Goal: Information Seeking & Learning: Learn about a topic

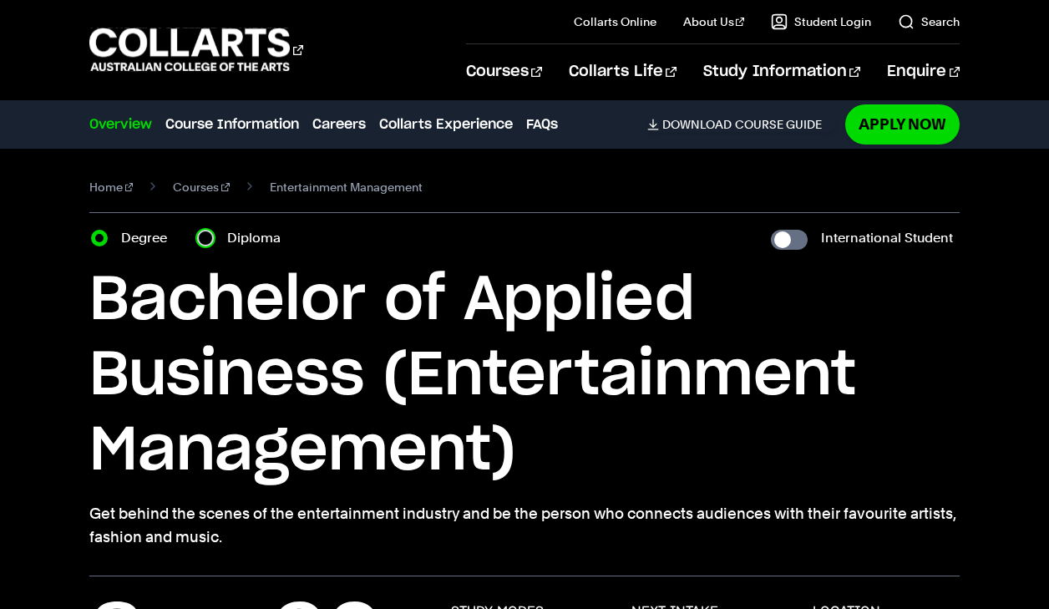
click at [207, 243] on input "Diploma" at bounding box center [205, 238] width 17 height 17
radio input "true"
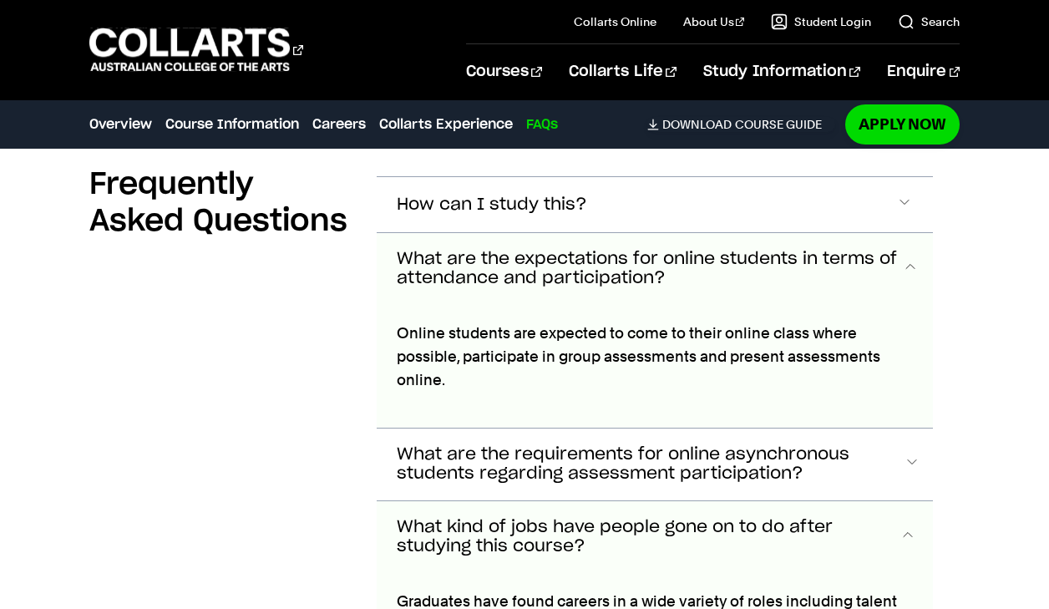
scroll to position [6305, 0]
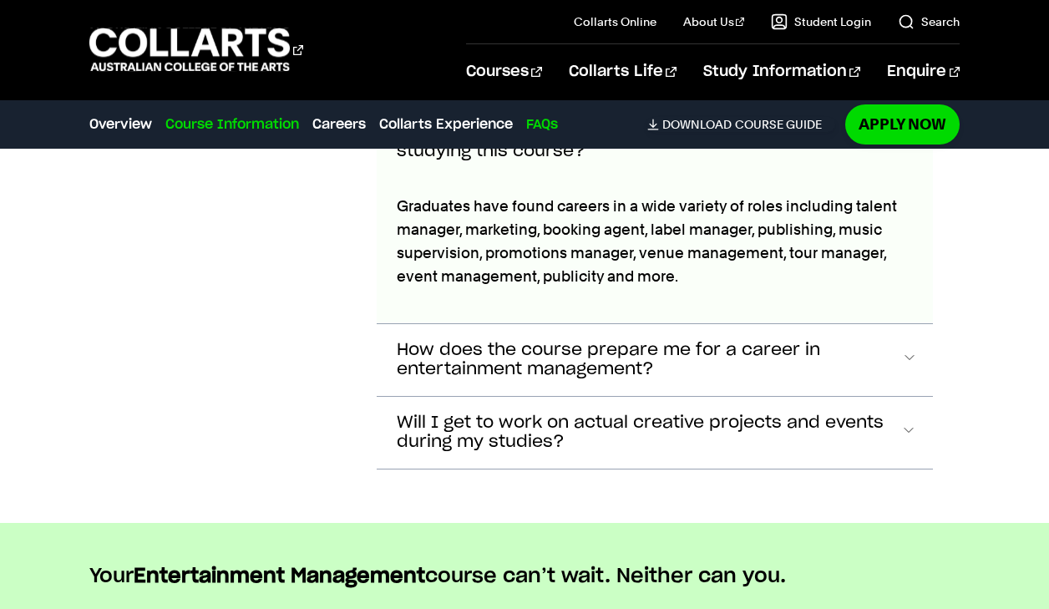
click at [229, 119] on link "Course Information" at bounding box center [232, 124] width 134 height 20
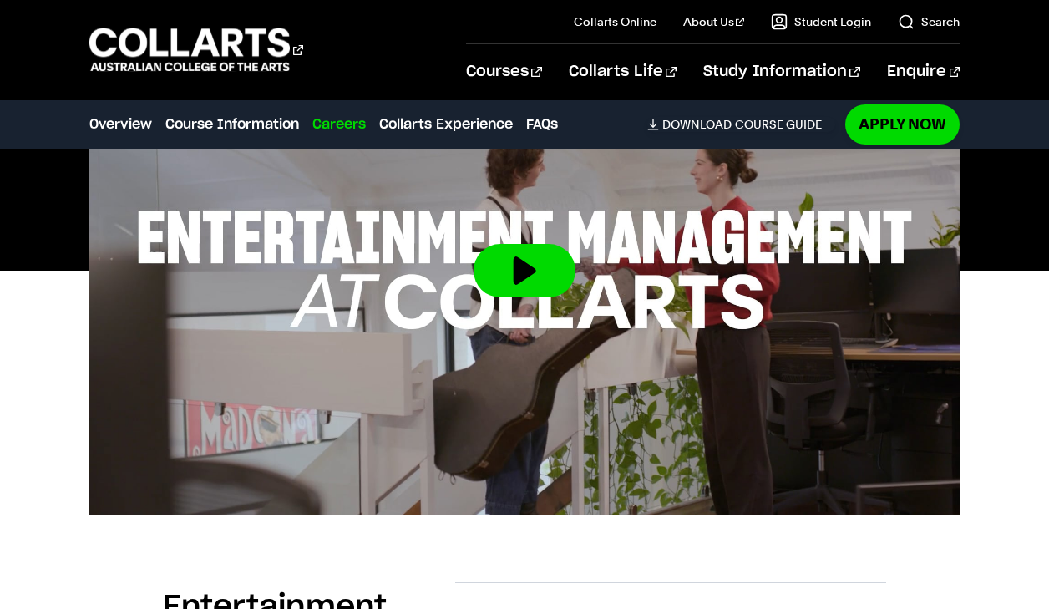
scroll to position [0, 0]
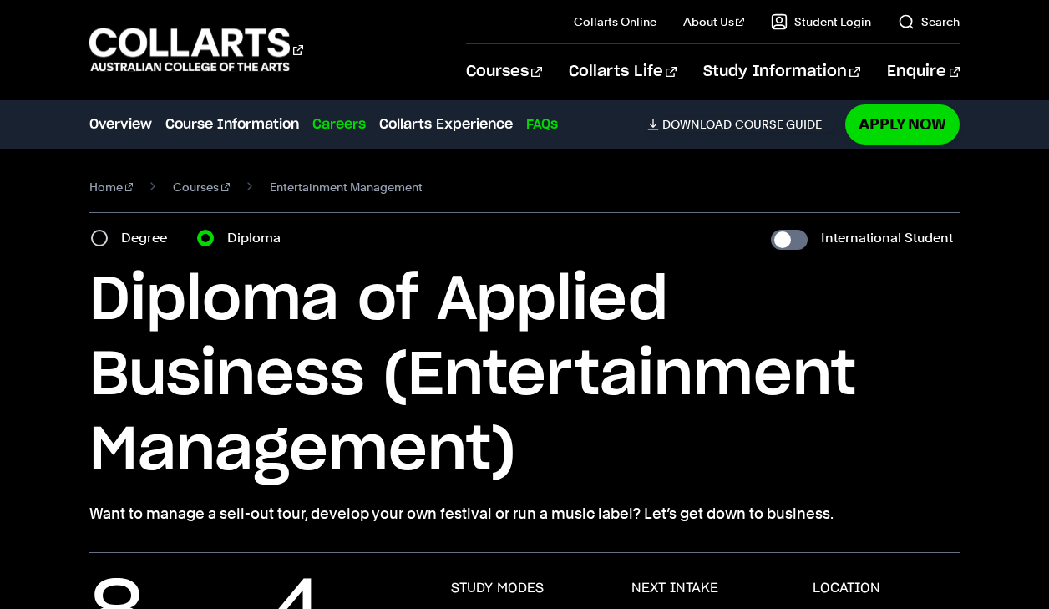
click at [543, 123] on link "FAQs" at bounding box center [542, 124] width 32 height 20
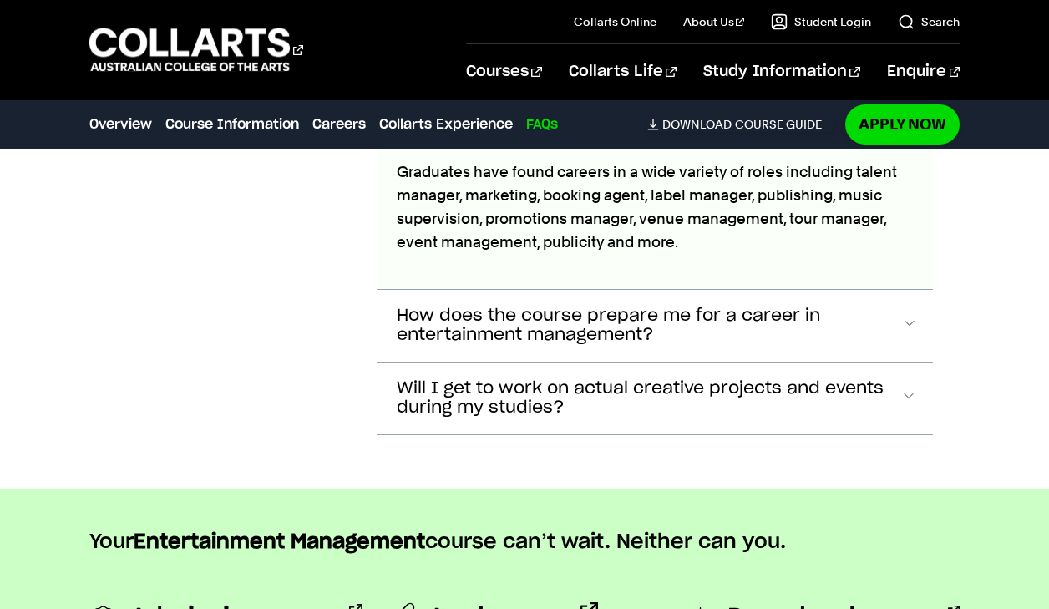
scroll to position [6725, 0]
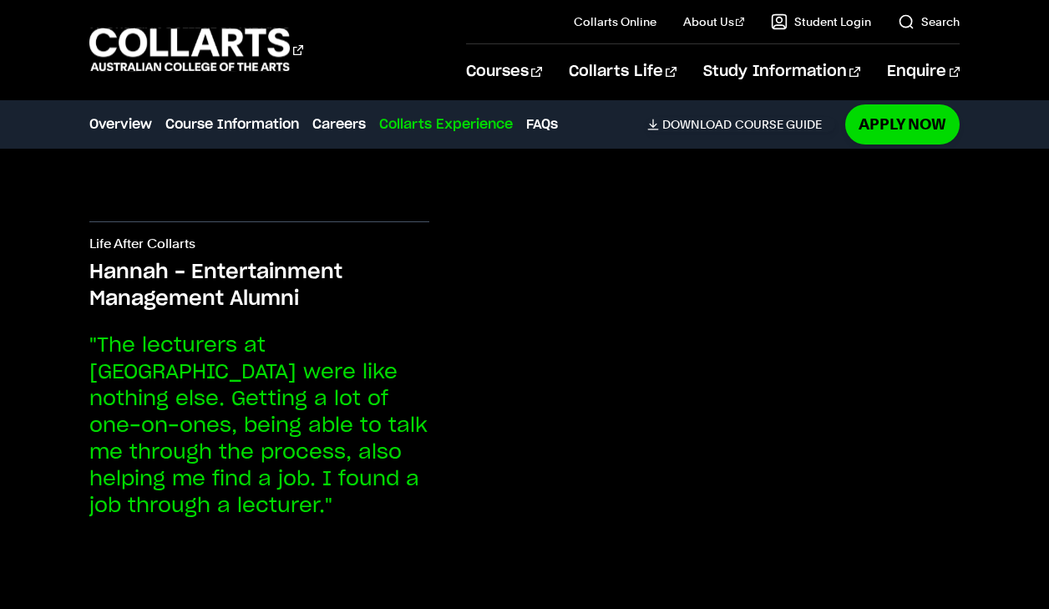
scroll to position [4863, 0]
click at [548, 129] on link "FAQs" at bounding box center [542, 124] width 32 height 20
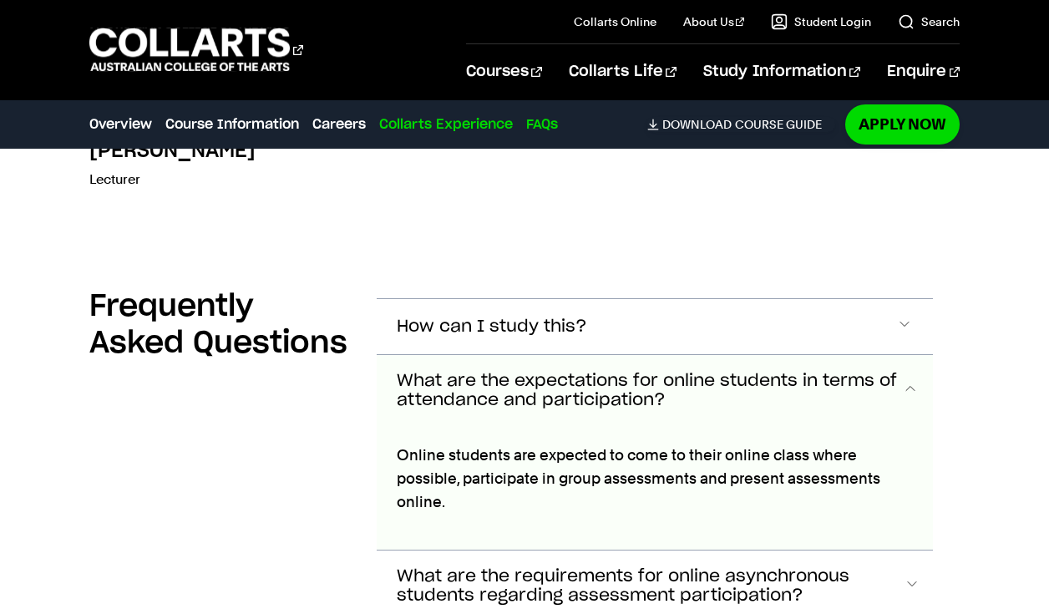
scroll to position [6213, 0]
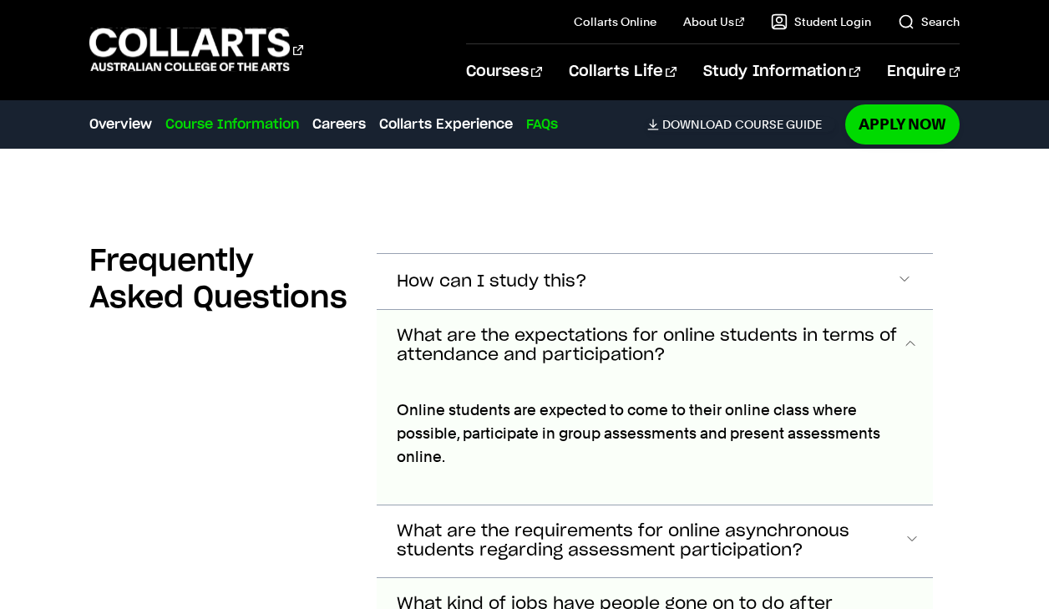
click at [236, 129] on link "Course Information" at bounding box center [232, 124] width 134 height 20
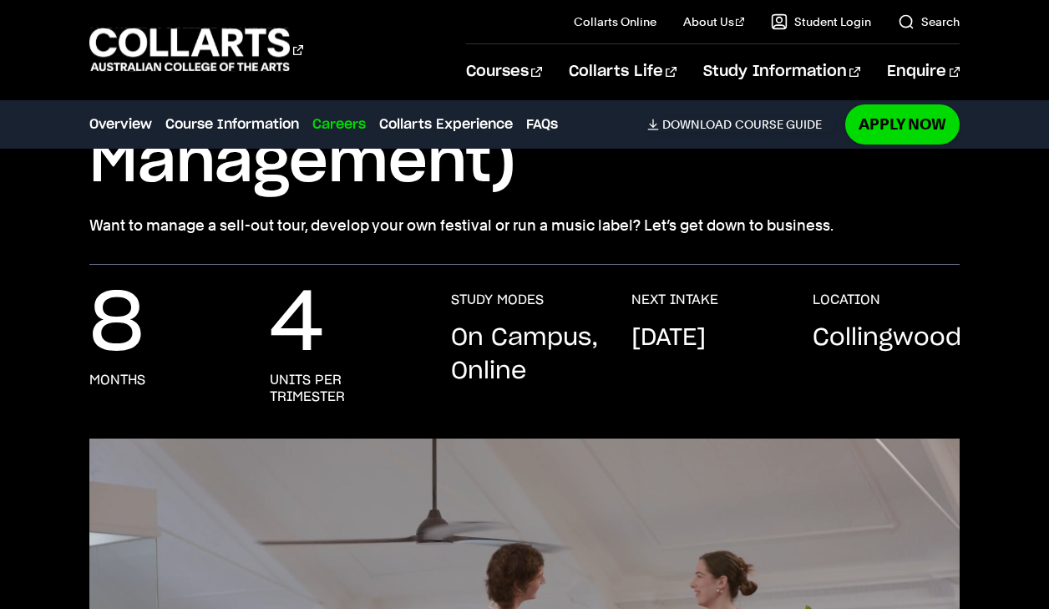
scroll to position [299, 0]
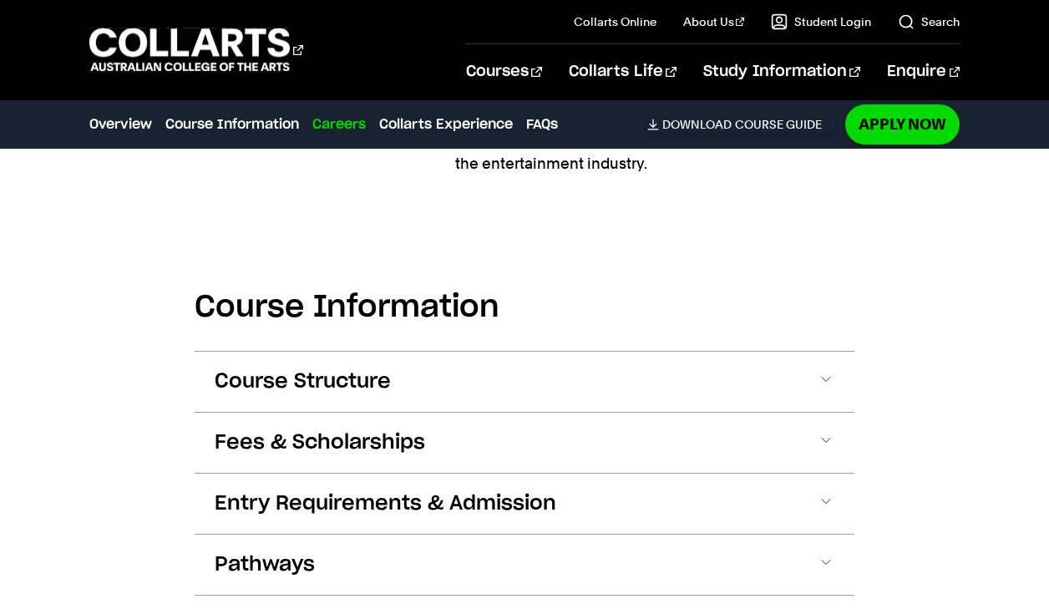
click at [0, 0] on button "Course Structure" at bounding box center [0, 0] width 0 height 0
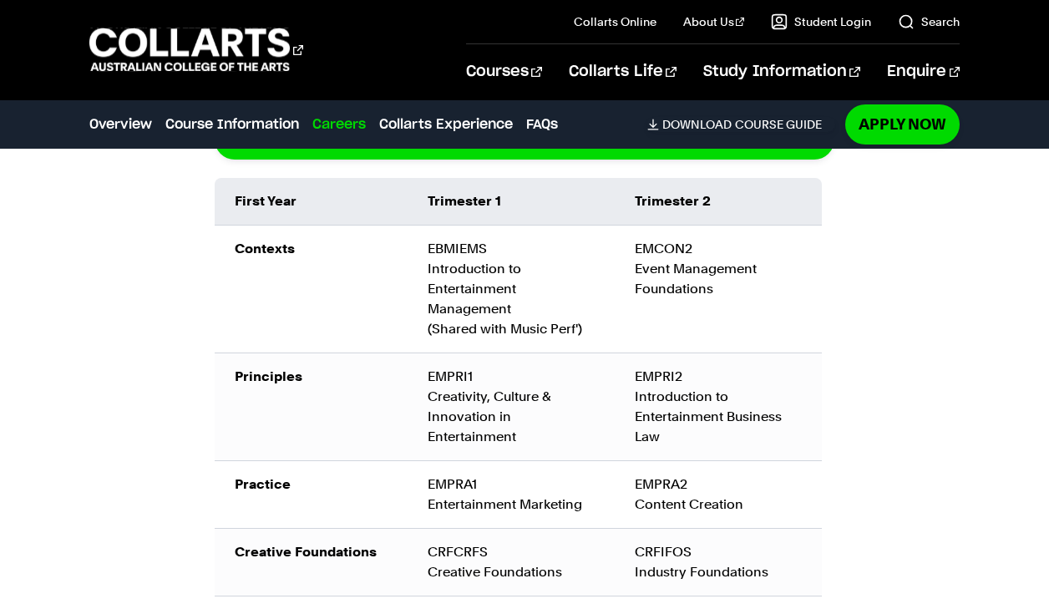
scroll to position [2962, 0]
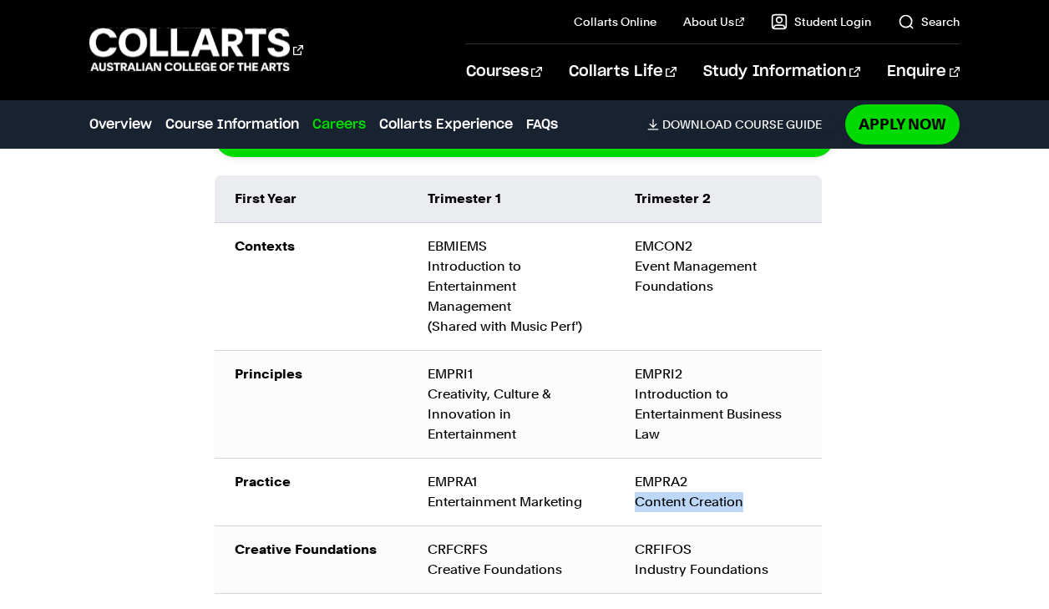
drag, startPoint x: 630, startPoint y: 451, endPoint x: 762, endPoint y: 454, distance: 132.8
click at [762, 458] on td "EMPRA2 Content Creation" at bounding box center [717, 492] width 207 height 68
click at [762, 472] on div "EMPRA2 Content Creation" at bounding box center [718, 492] width 167 height 40
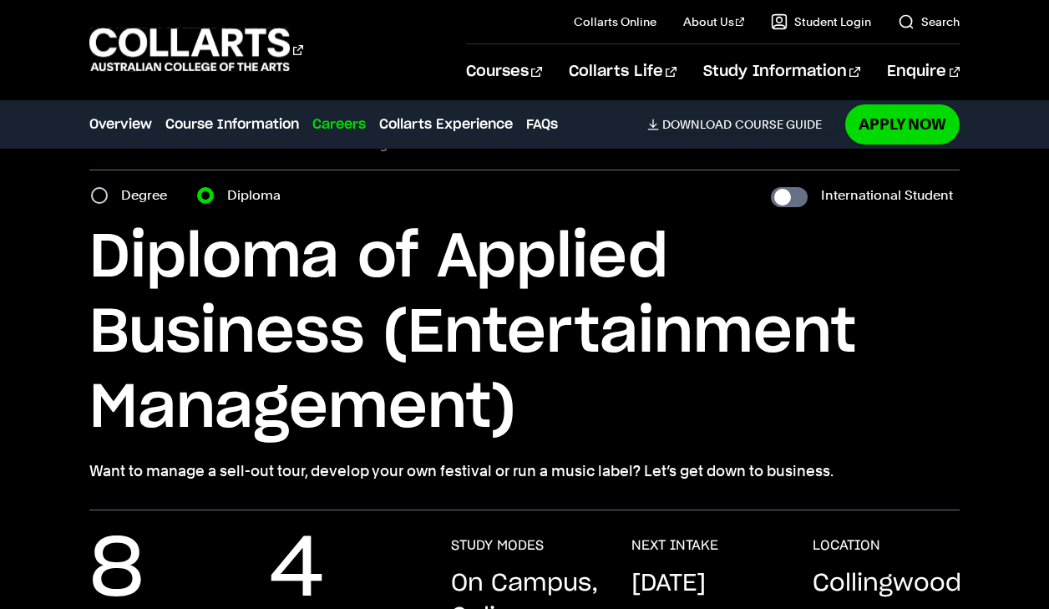
scroll to position [0, 0]
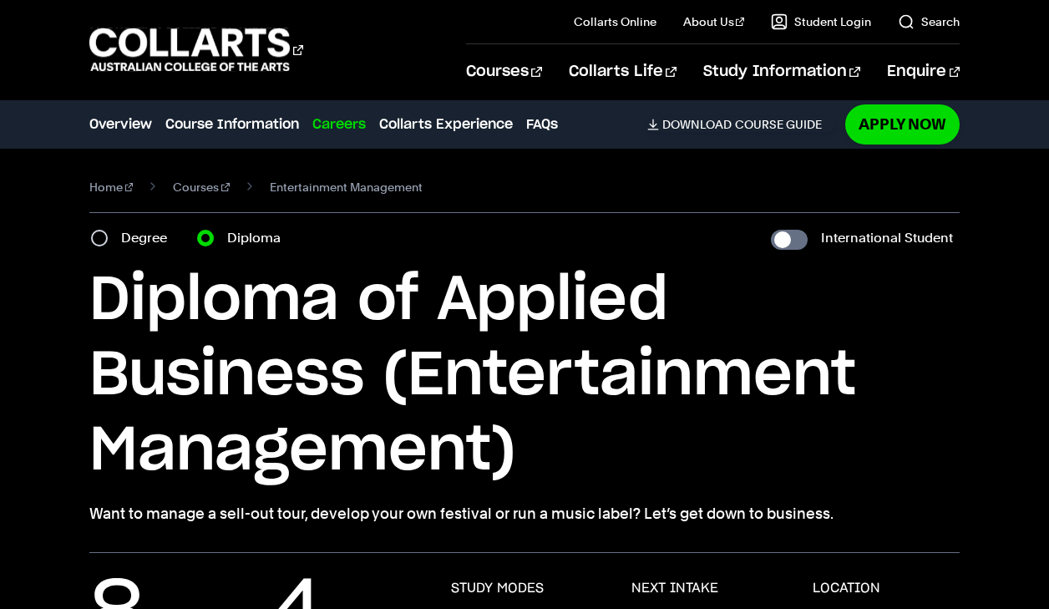
click at [124, 244] on label "Degree" at bounding box center [149, 237] width 56 height 23
click at [108, 244] on input "Degree" at bounding box center [99, 238] width 17 height 17
radio input "true"
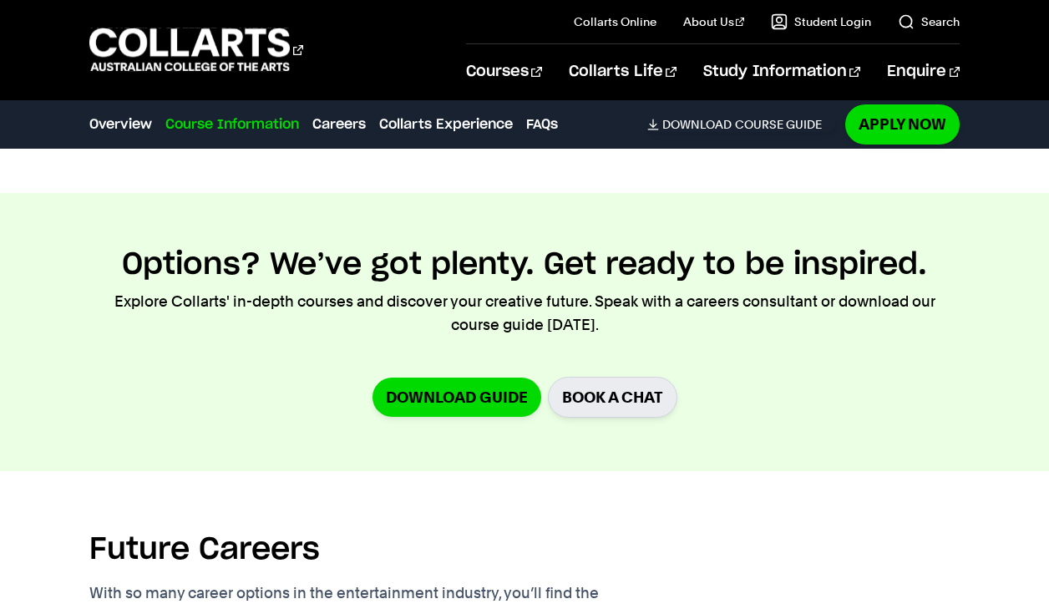
scroll to position [4320, 0]
